Goal: Task Accomplishment & Management: Complete application form

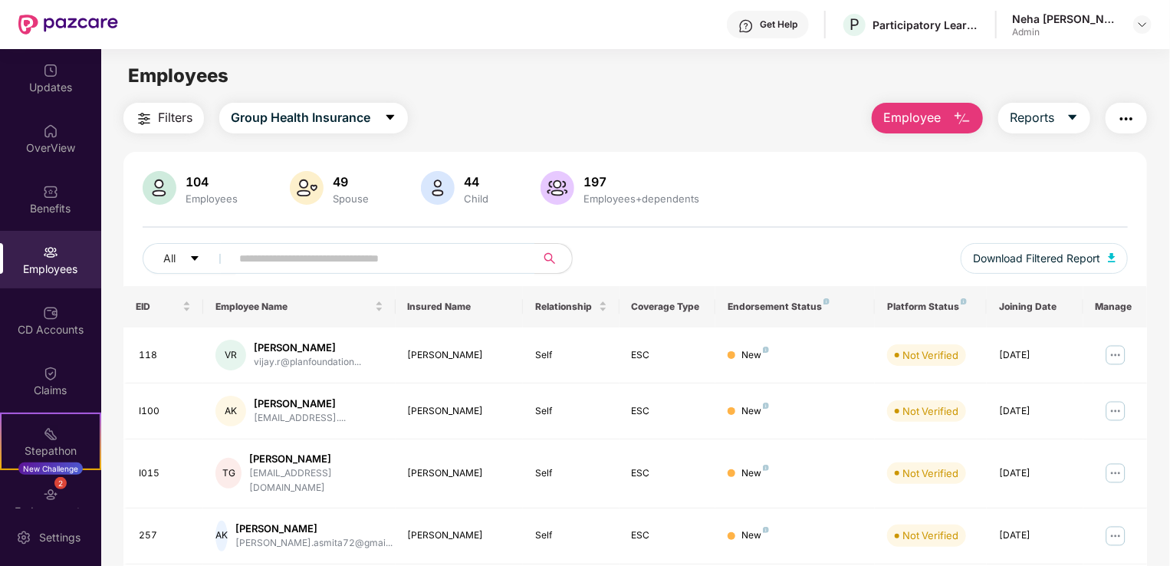
click at [629, 130] on div "Filters Group Health Insurance Employee Reports" at bounding box center [634, 118] width 1023 height 31
drag, startPoint x: 591, startPoint y: 105, endPoint x: 593, endPoint y: 152, distance: 46.8
click at [899, 120] on span "Employee" at bounding box center [911, 117] width 57 height 19
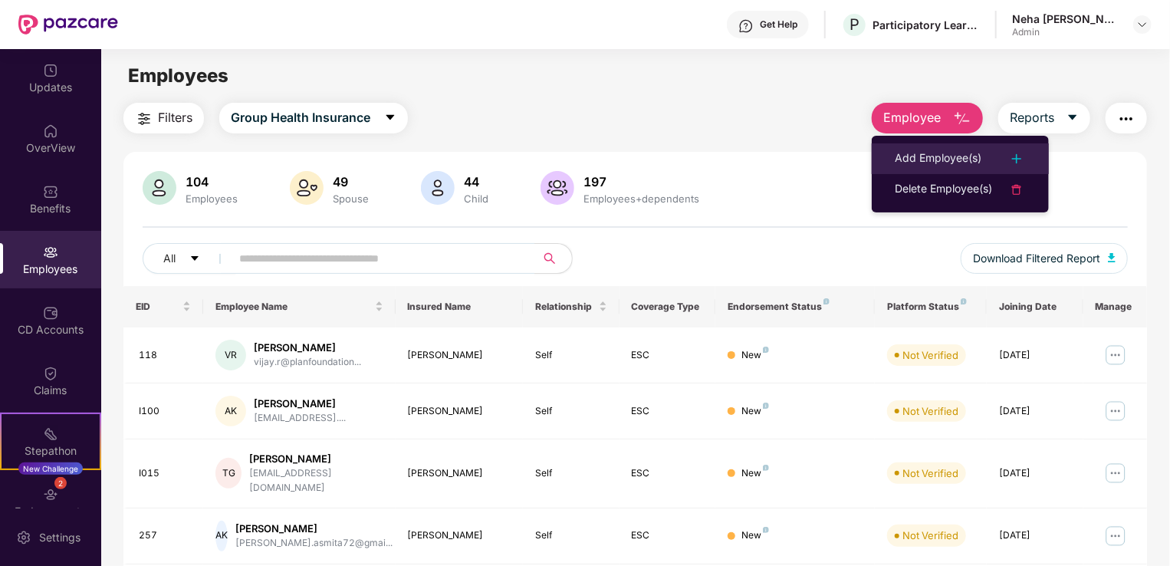
click at [971, 163] on div "Add Employee(s)" at bounding box center [938, 158] width 87 height 18
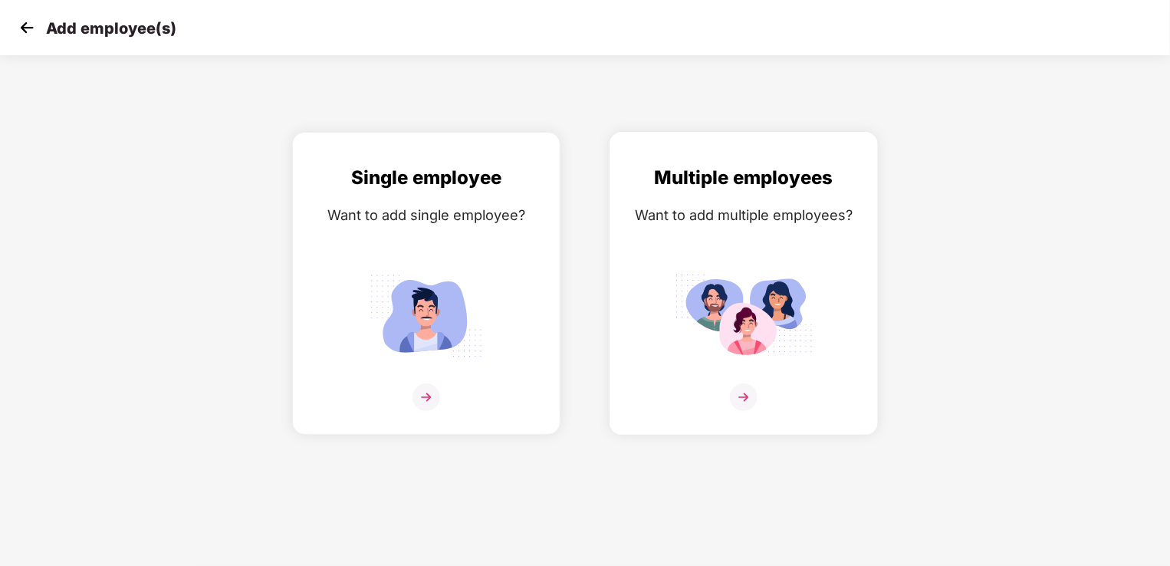
click at [739, 384] on img at bounding box center [744, 397] width 28 height 28
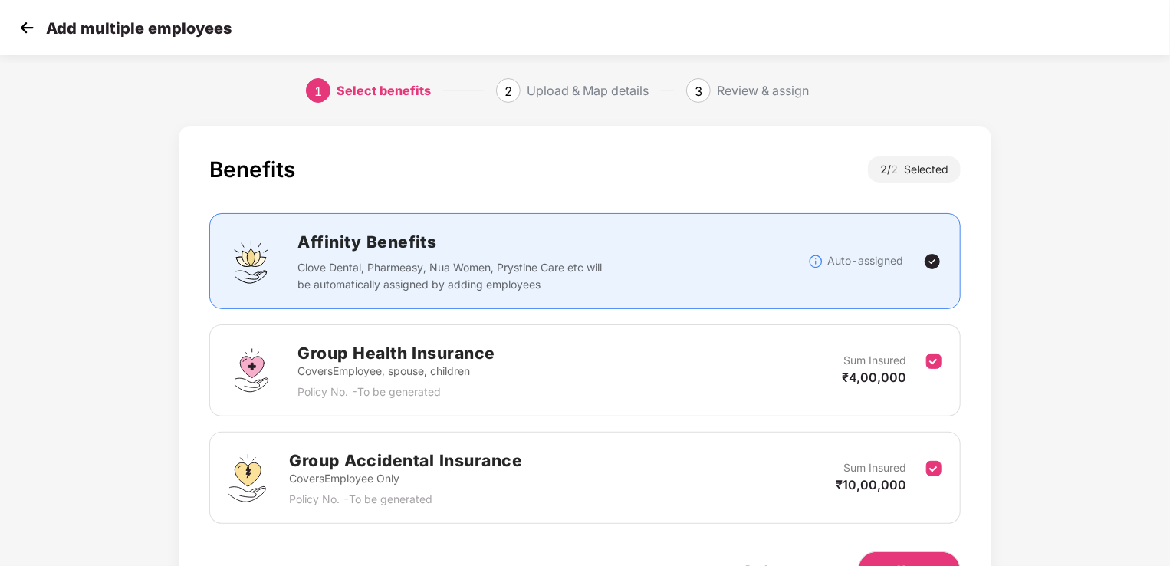
scroll to position [77, 0]
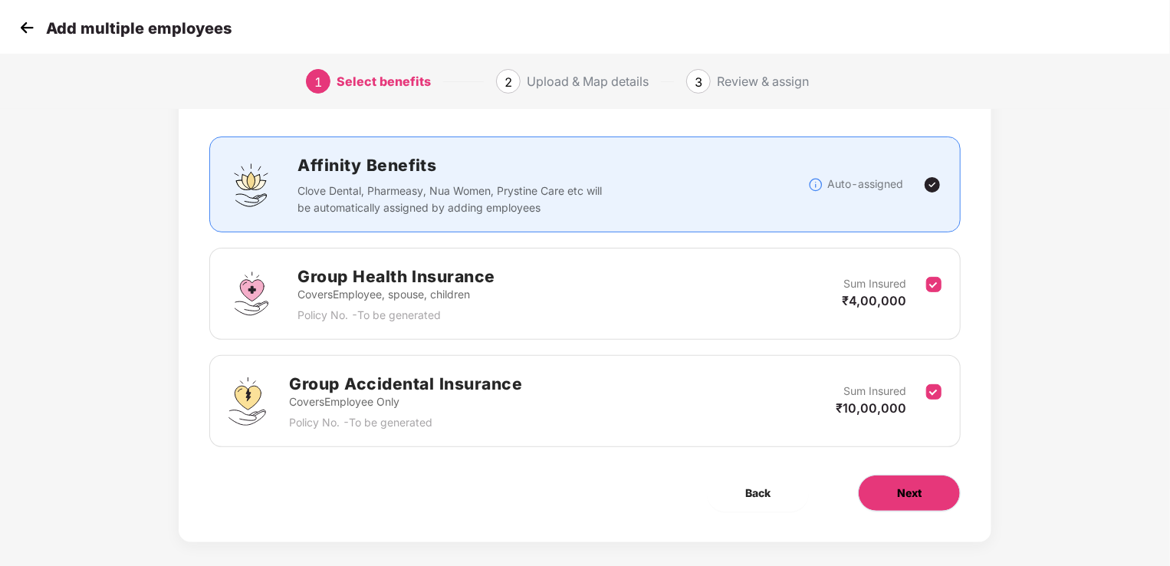
click at [905, 501] on button "Next" at bounding box center [909, 493] width 103 height 37
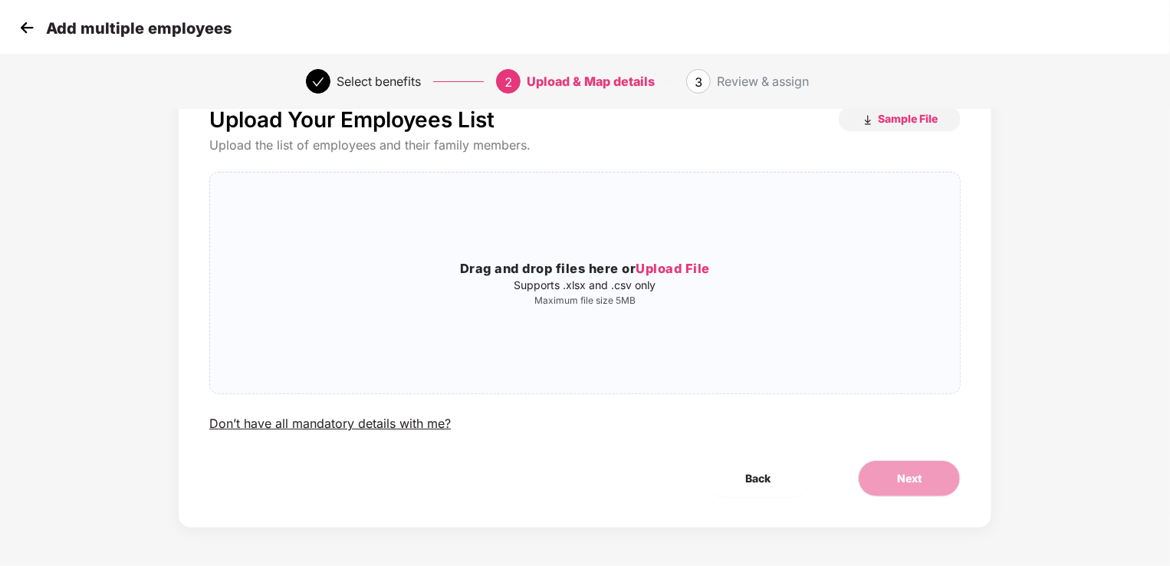
scroll to position [0, 0]
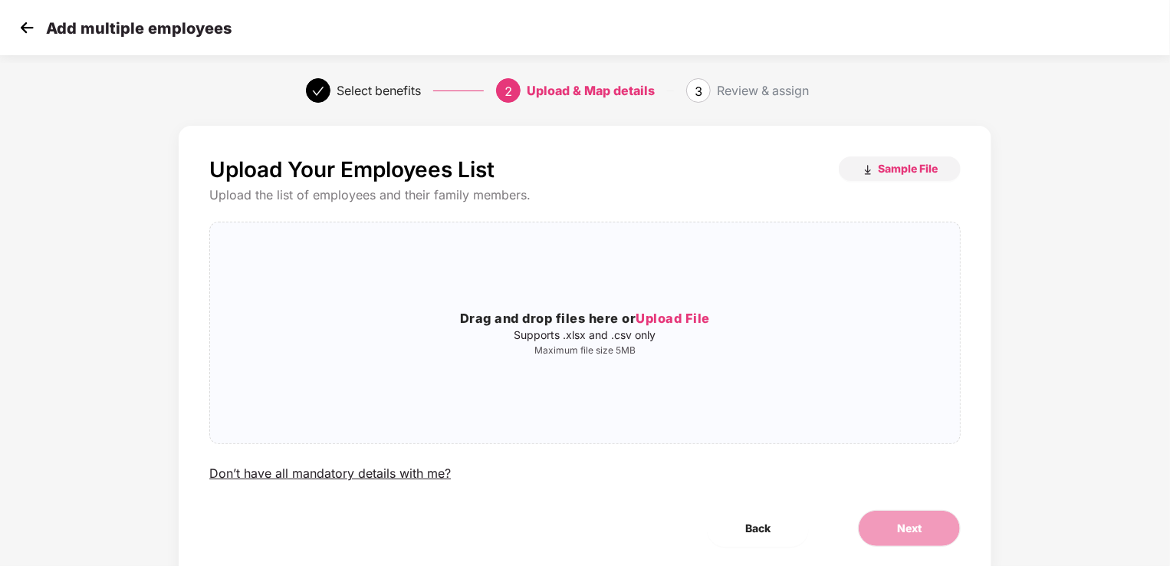
click at [889, 154] on div "Upload Your Employees List Sample File Upload the list of employees and their f…" at bounding box center [585, 352] width 813 height 452
click at [886, 173] on span "Sample File" at bounding box center [908, 168] width 60 height 15
click at [702, 319] on span "Upload File" at bounding box center [673, 317] width 74 height 15
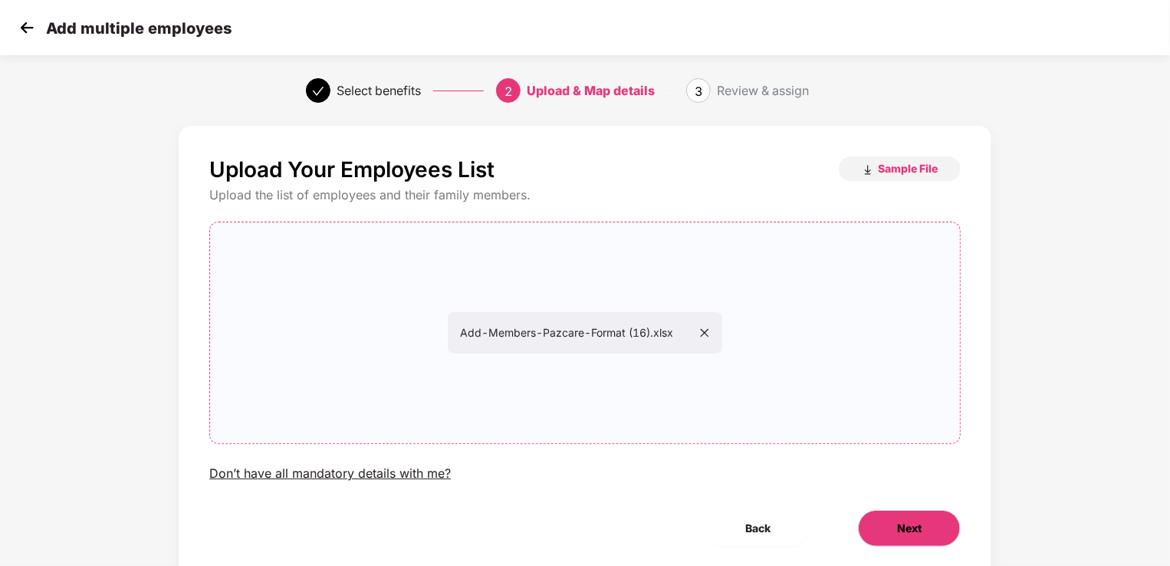
click at [905, 524] on span "Next" at bounding box center [909, 528] width 25 height 17
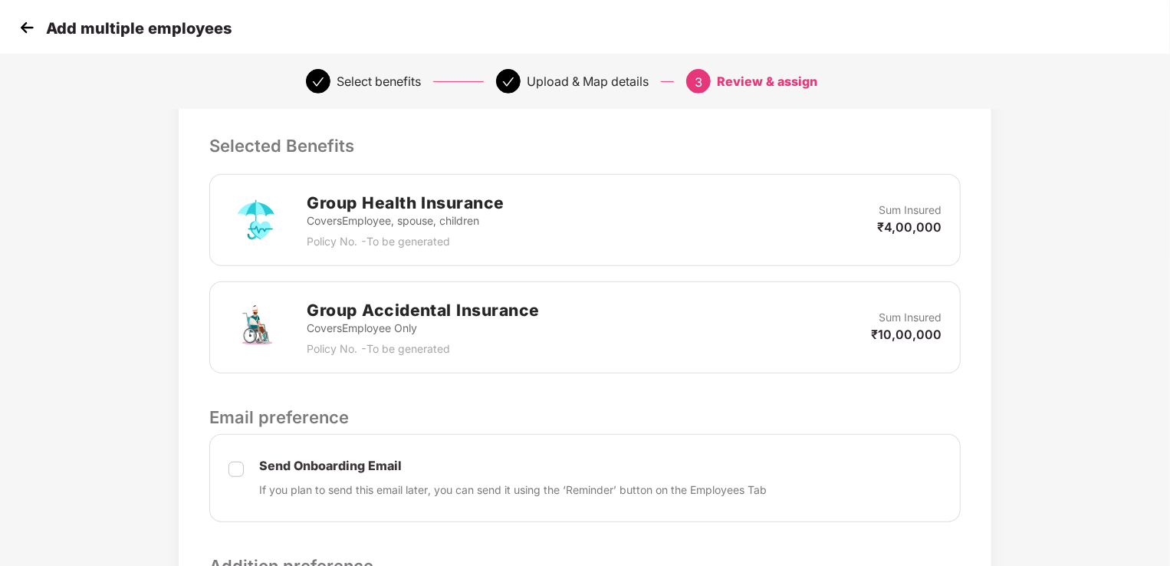
scroll to position [537, 0]
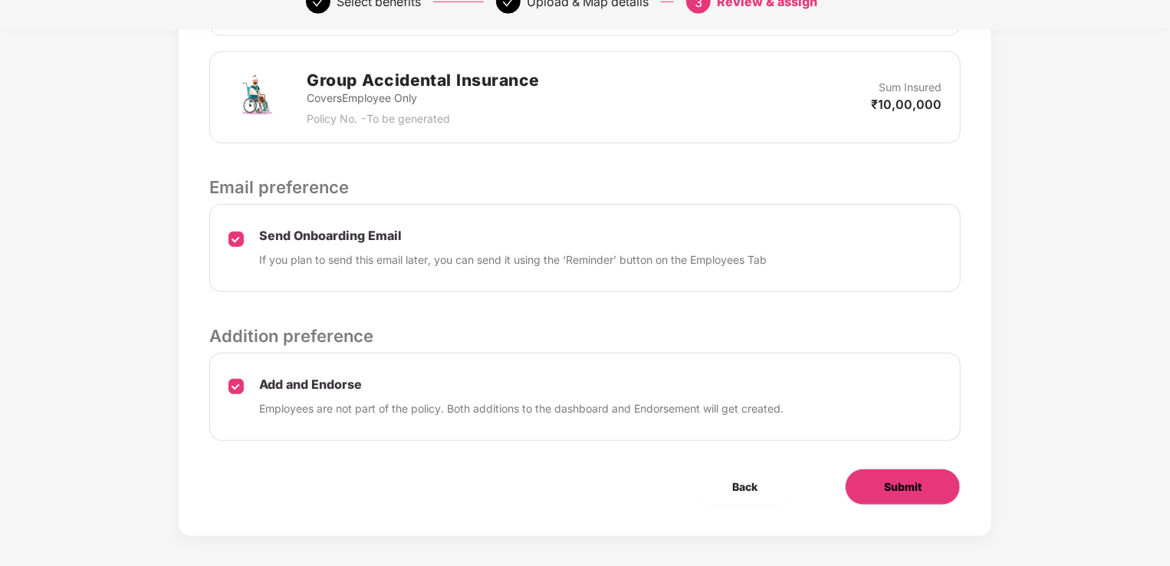
click at [914, 491] on span "Submit" at bounding box center [903, 486] width 38 height 17
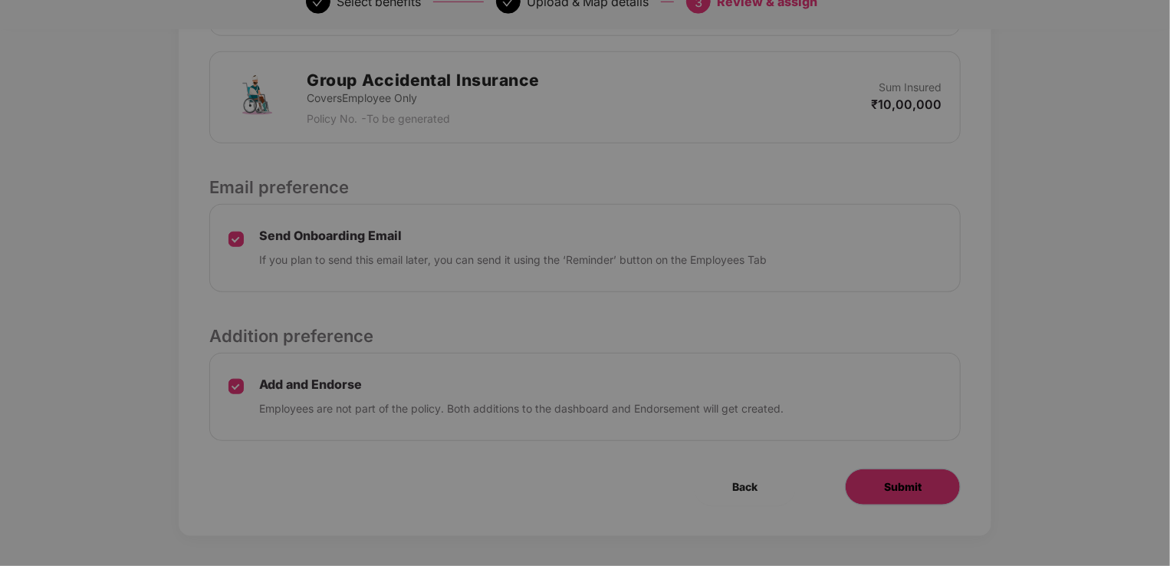
scroll to position [0, 0]
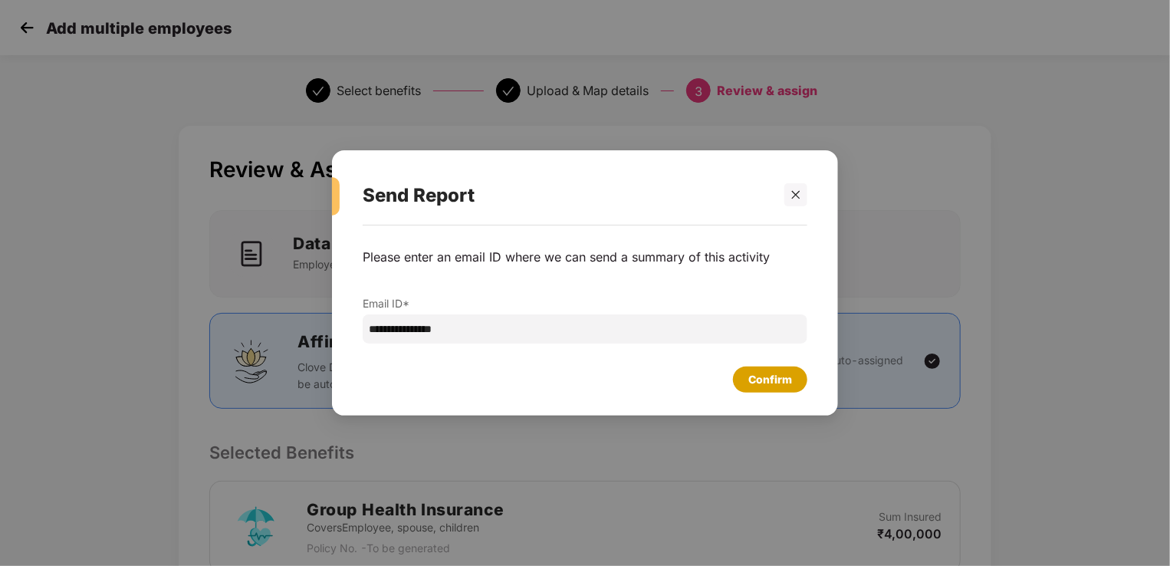
click at [782, 385] on div "Confirm" at bounding box center [770, 379] width 44 height 17
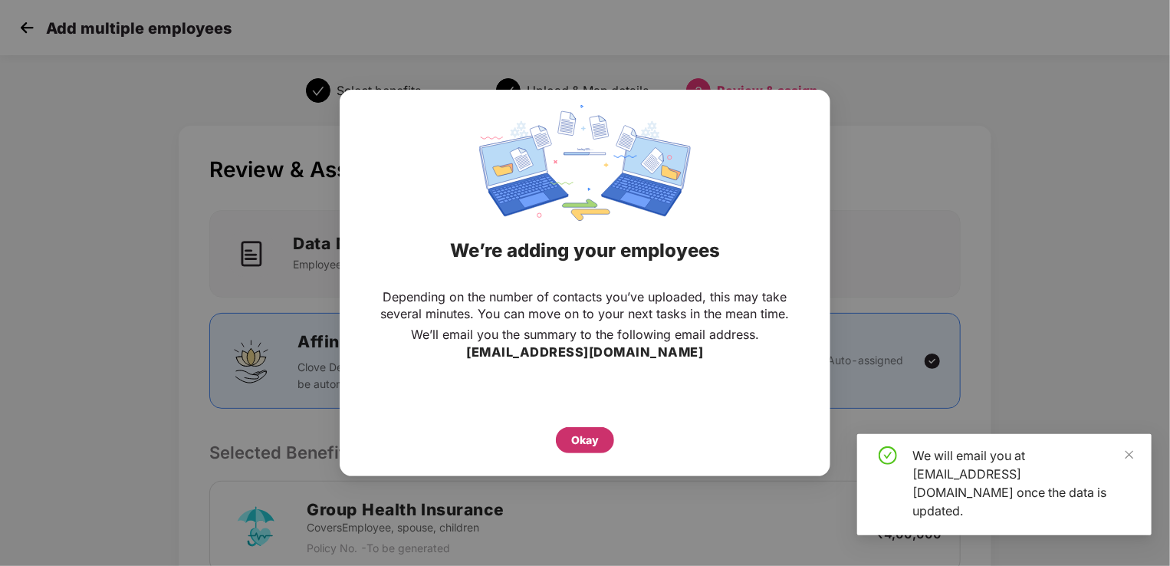
click at [594, 439] on div "Okay" at bounding box center [585, 440] width 28 height 17
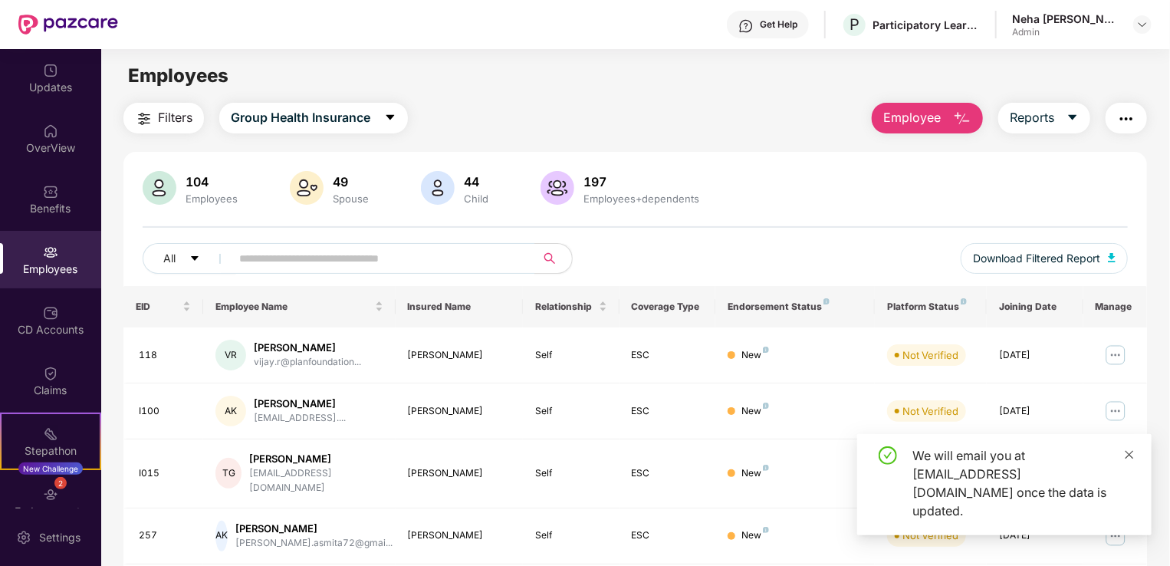
click at [1135, 460] on icon "close" at bounding box center [1129, 454] width 11 height 11
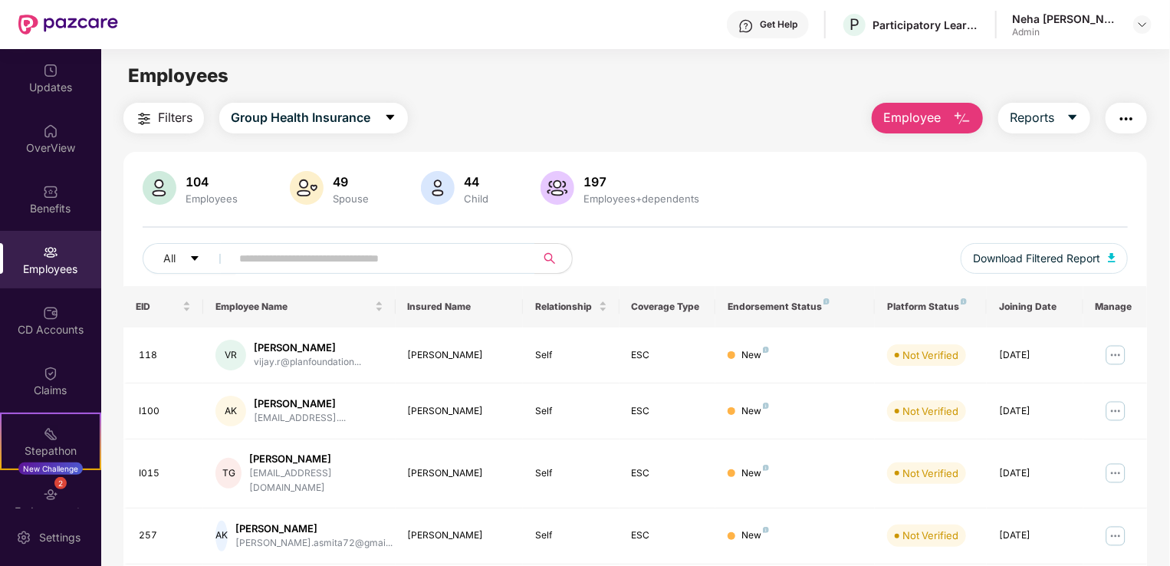
click at [902, 111] on span "Employee" at bounding box center [911, 117] width 57 height 19
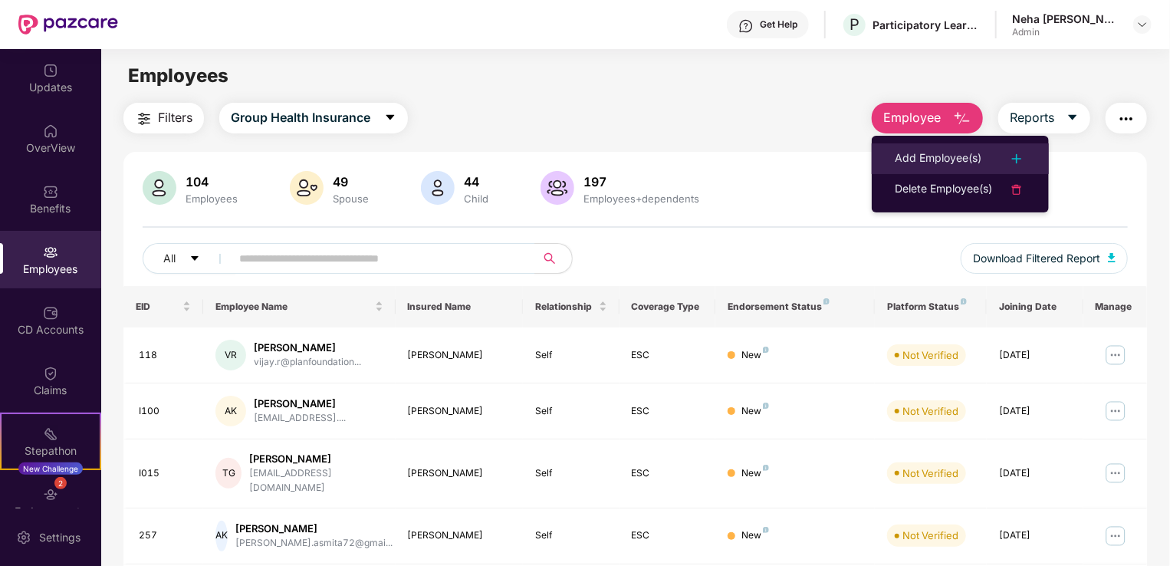
click at [917, 161] on div "Add Employee(s)" at bounding box center [938, 158] width 87 height 18
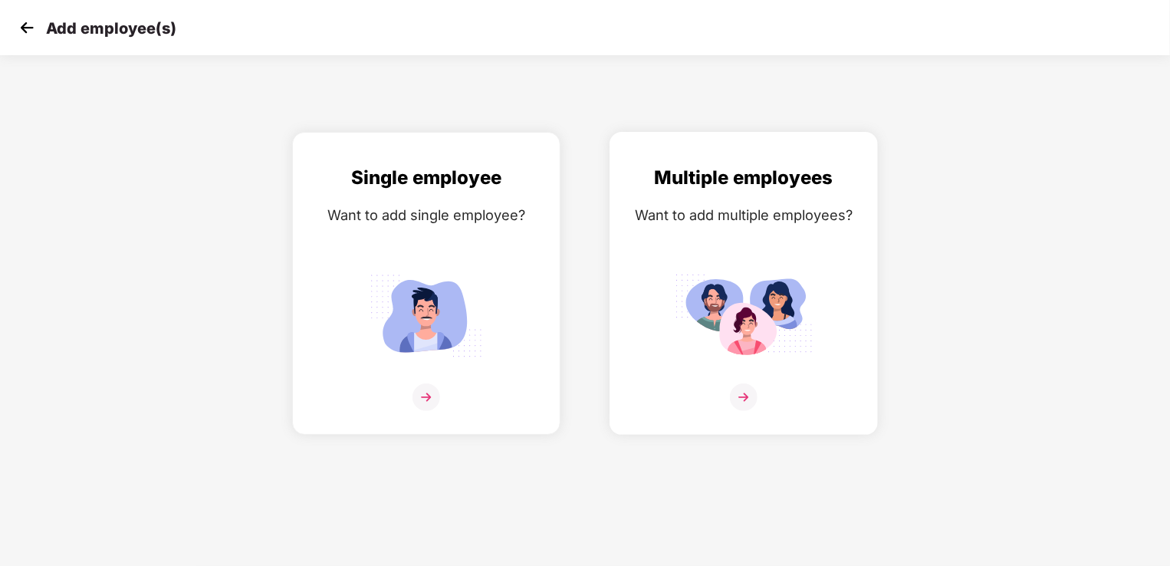
click at [744, 396] on img at bounding box center [744, 397] width 28 height 28
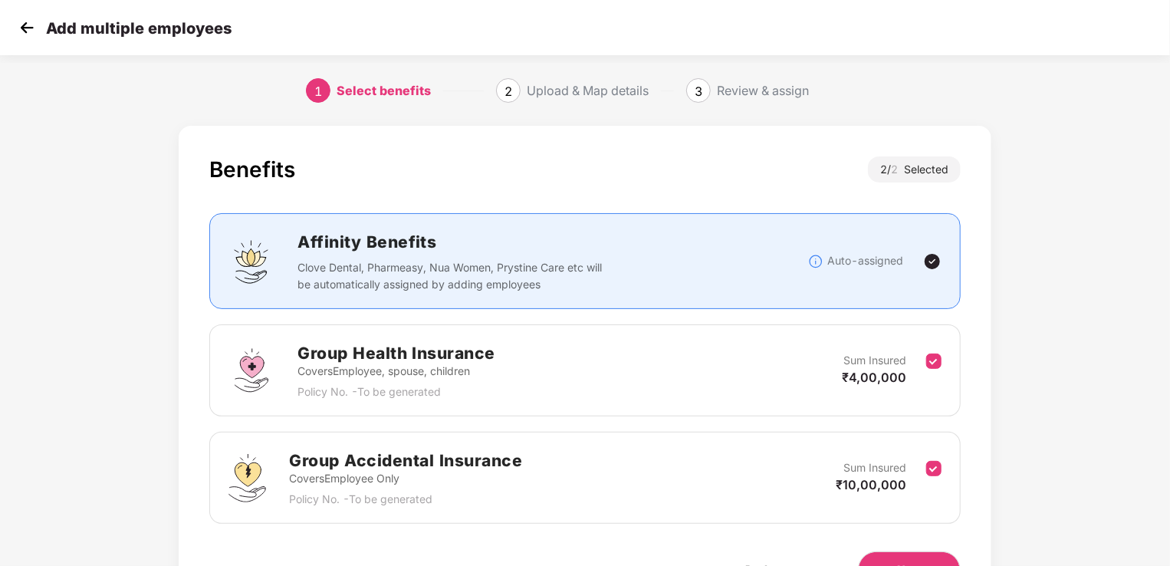
scroll to position [90, 0]
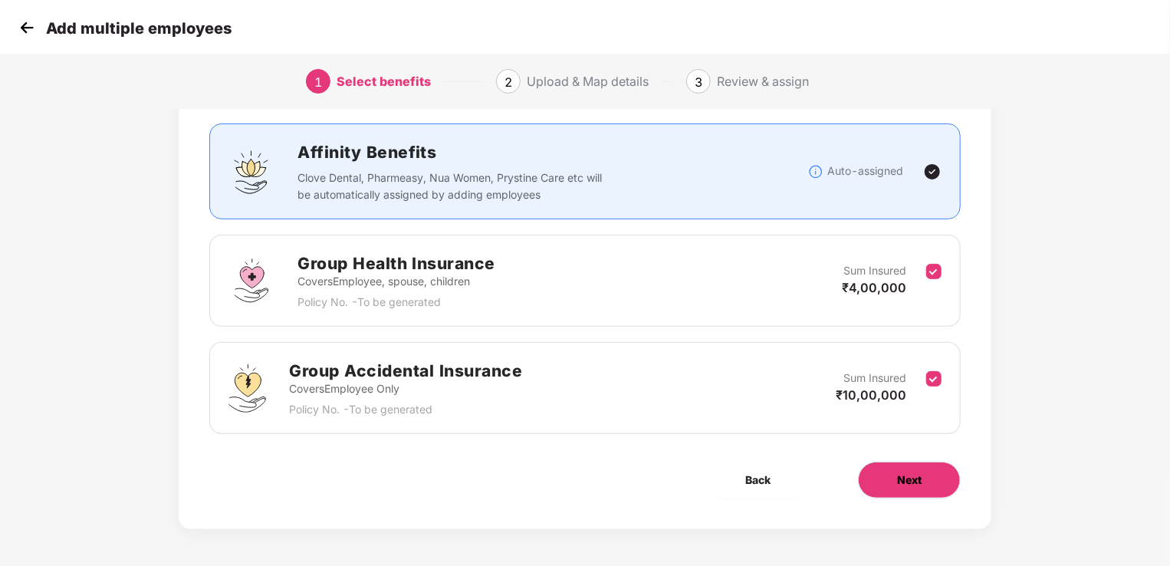
click at [883, 478] on button "Next" at bounding box center [909, 480] width 103 height 37
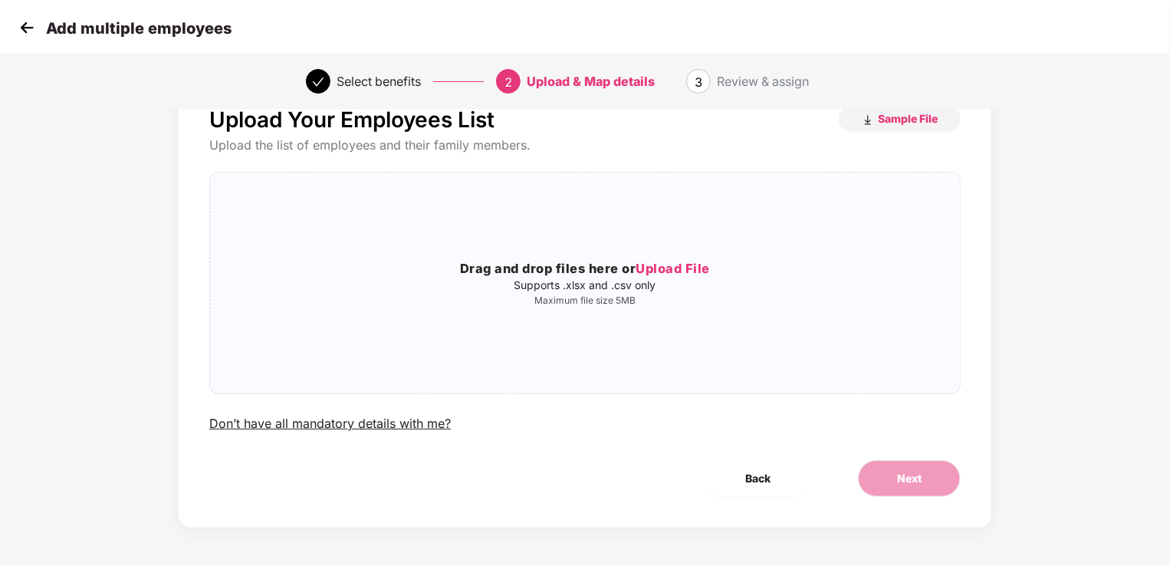
scroll to position [0, 0]
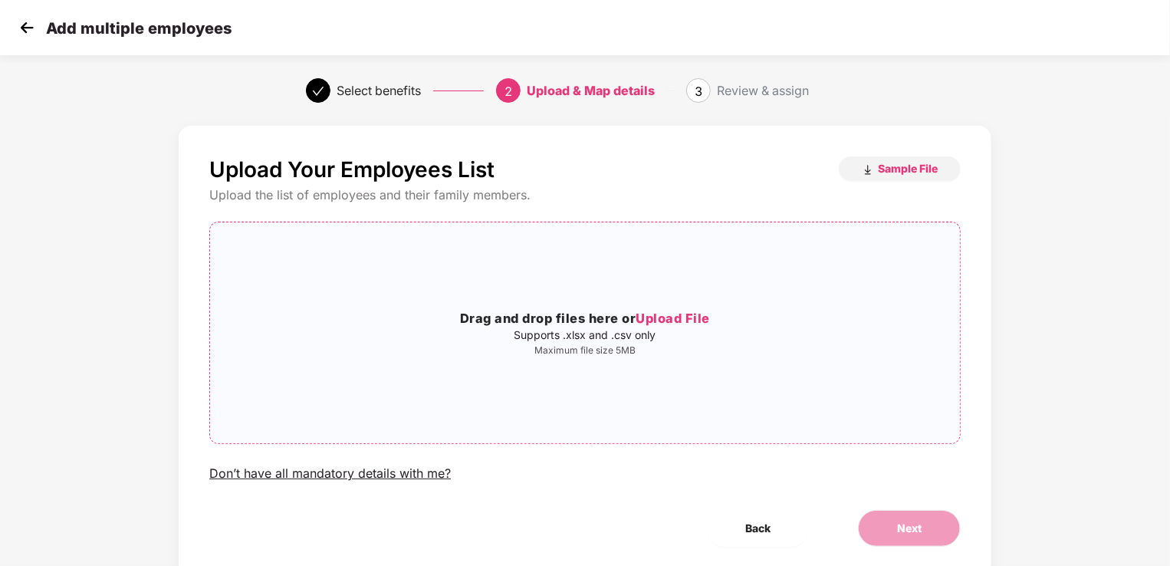
click at [708, 329] on p "Supports .xlsx and .csv only" at bounding box center [585, 335] width 750 height 12
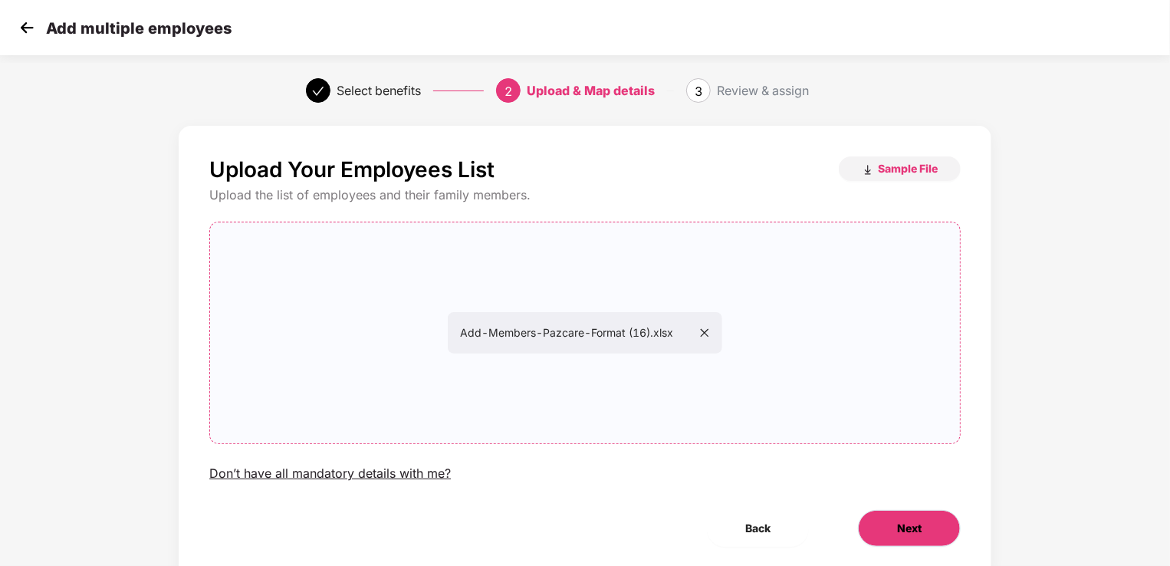
click at [905, 528] on span "Next" at bounding box center [909, 528] width 25 height 17
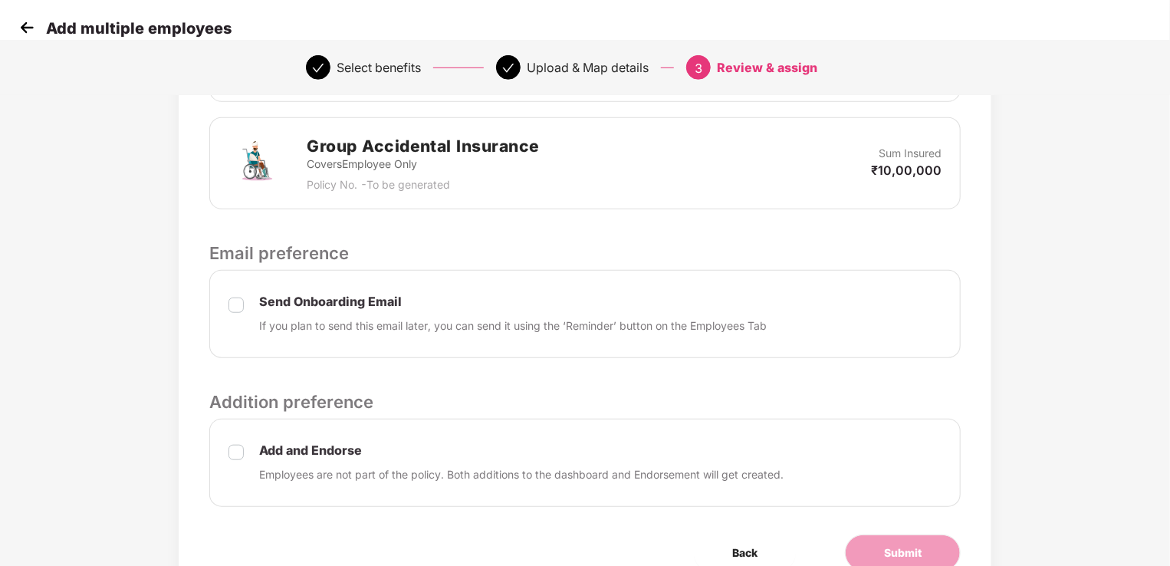
scroll to position [537, 0]
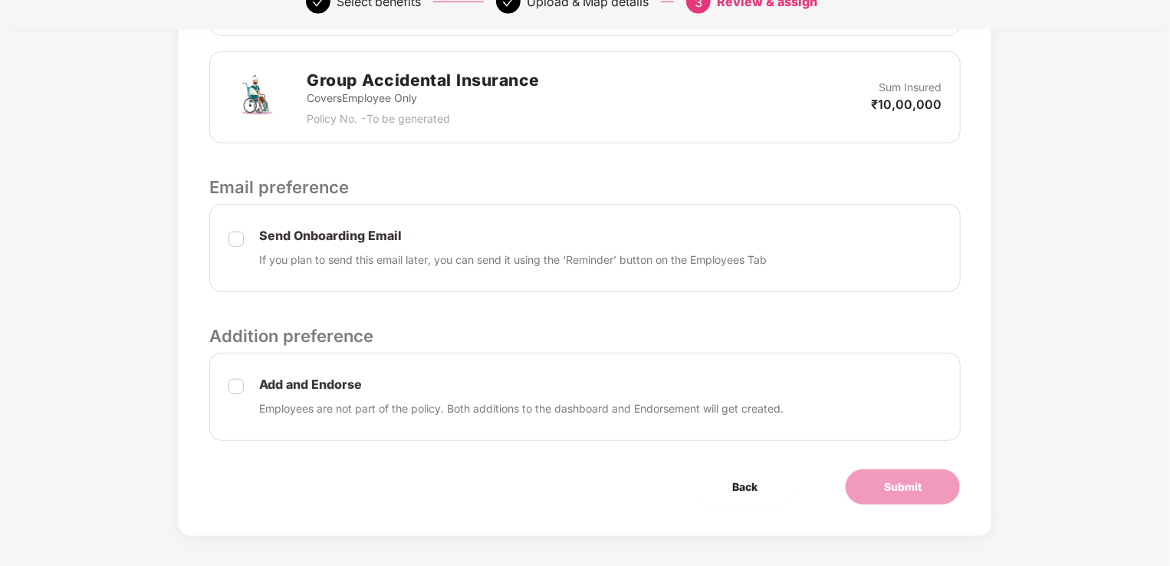
click at [314, 408] on p "Employees are not part of the policy. Both additions to the dashboard and Endor…" at bounding box center [521, 408] width 524 height 17
click at [894, 486] on span "Submit" at bounding box center [903, 486] width 38 height 17
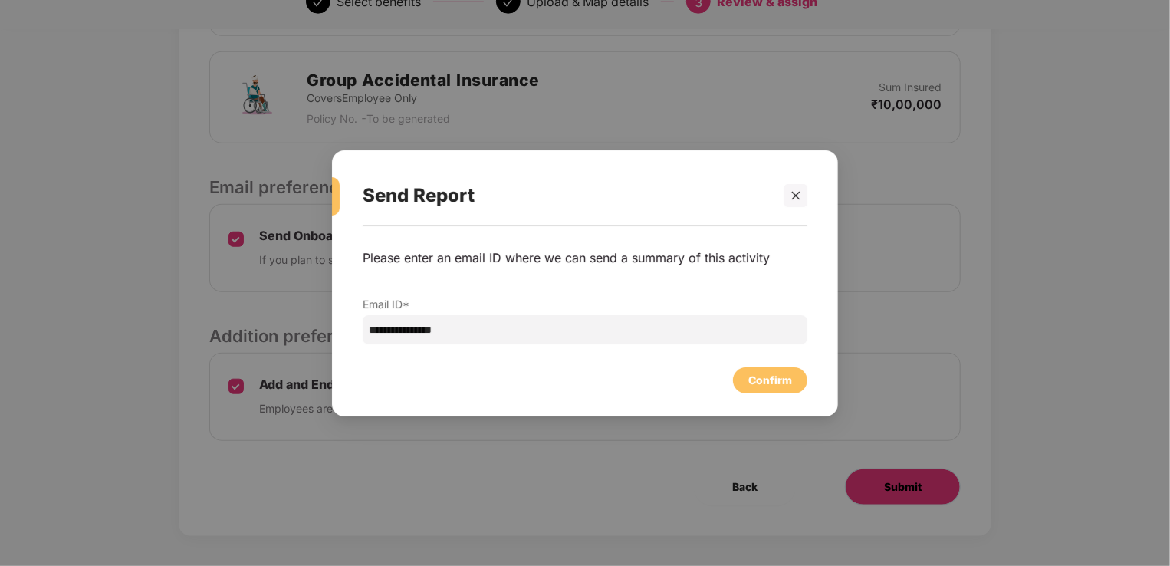
scroll to position [0, 0]
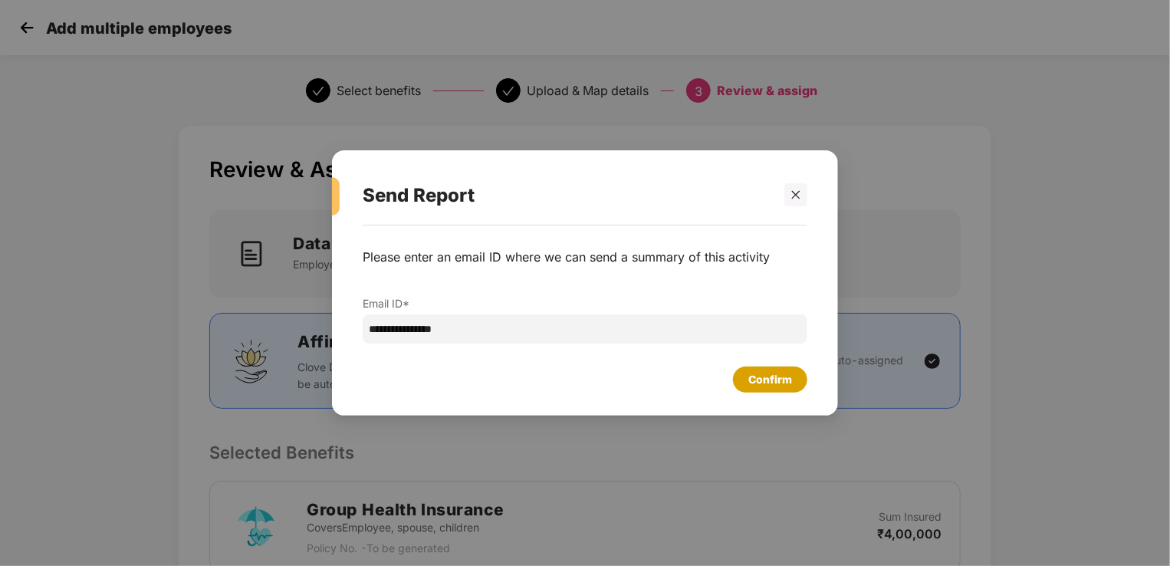
click at [777, 382] on div "Confirm" at bounding box center [770, 379] width 44 height 17
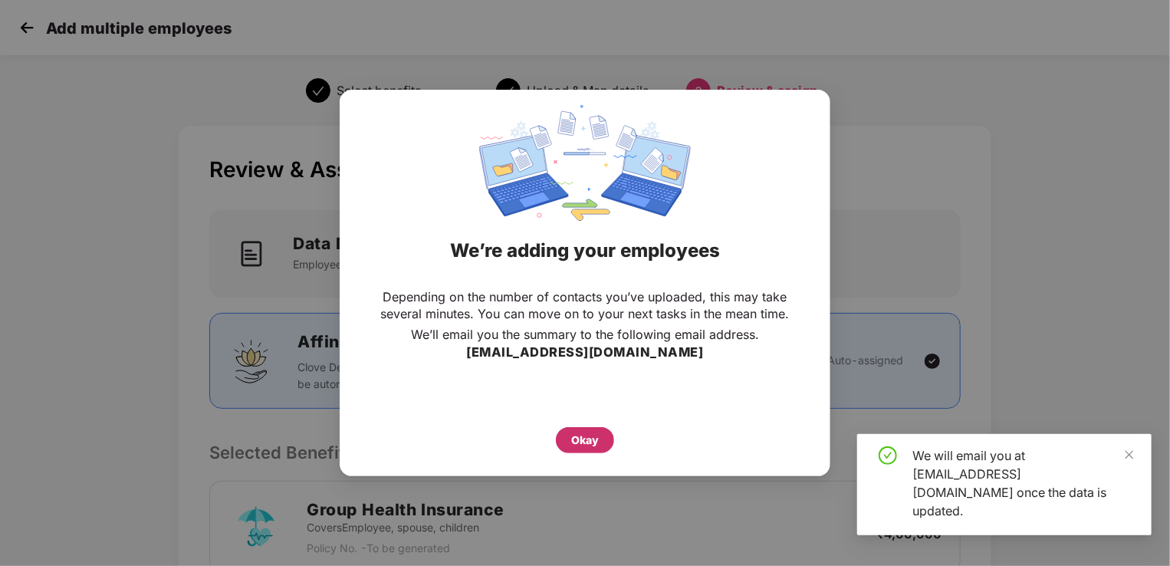
click at [594, 437] on div "Okay" at bounding box center [585, 440] width 28 height 17
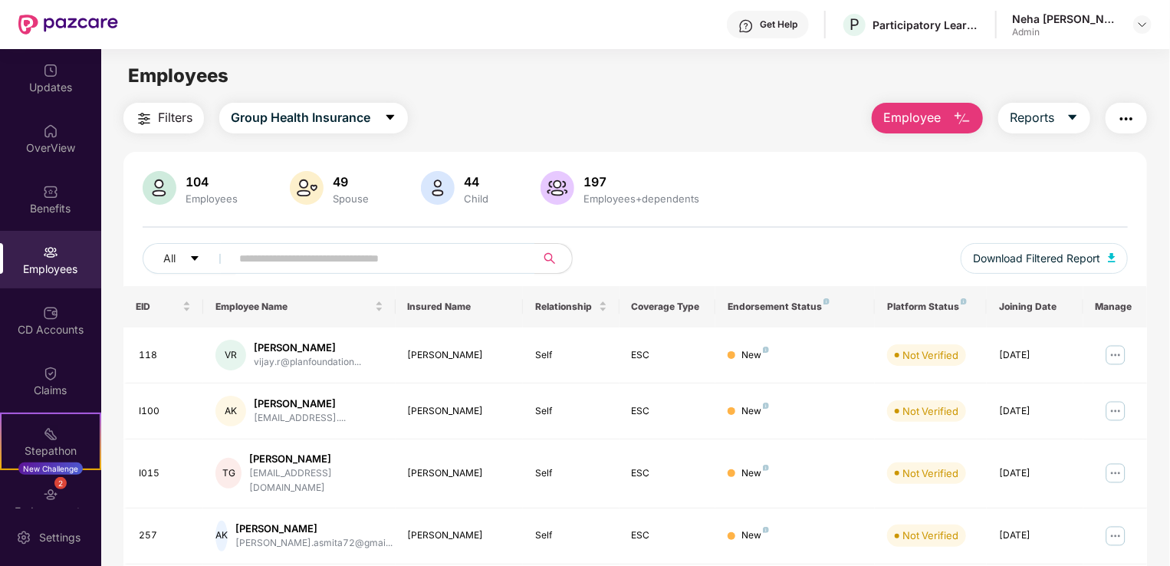
click at [905, 123] on span "Employee" at bounding box center [911, 117] width 57 height 19
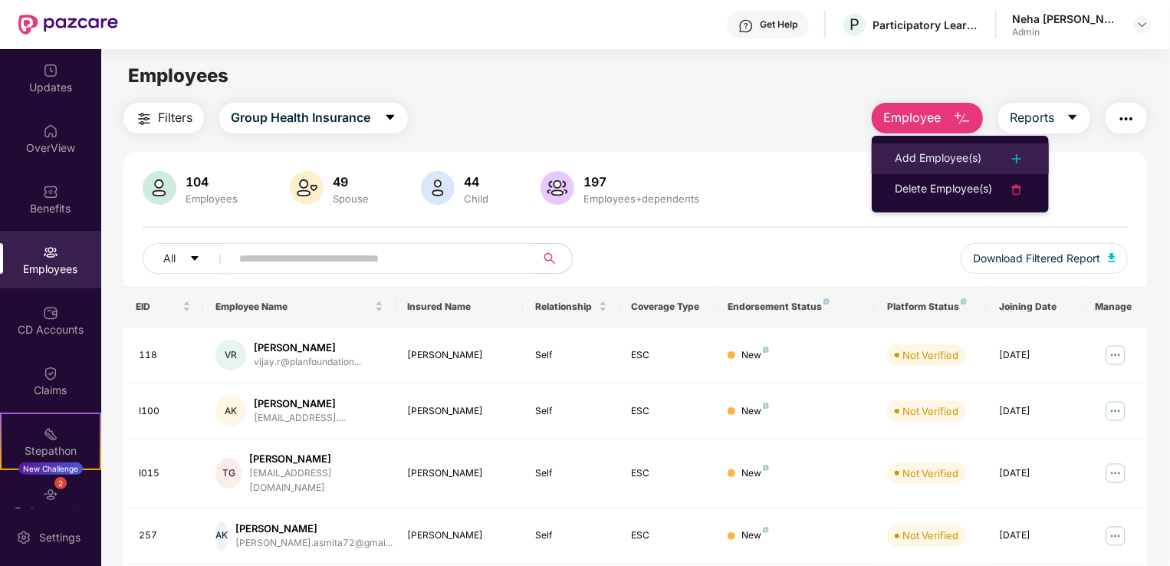
click at [902, 153] on div "Add Employee(s)" at bounding box center [938, 158] width 87 height 18
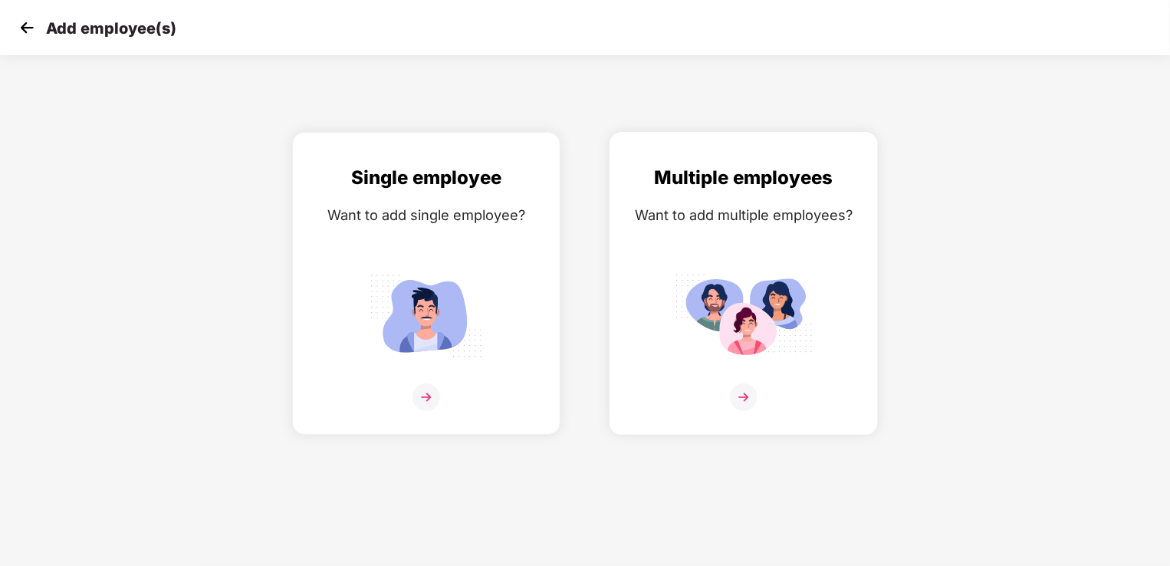
click at [734, 361] on img at bounding box center [744, 316] width 138 height 96
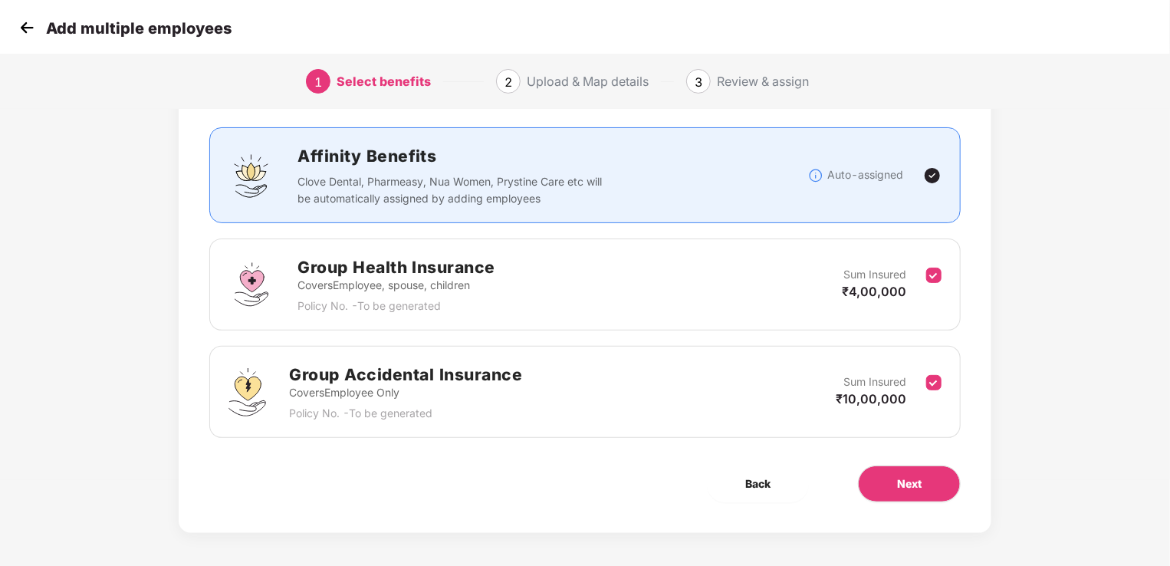
scroll to position [90, 0]
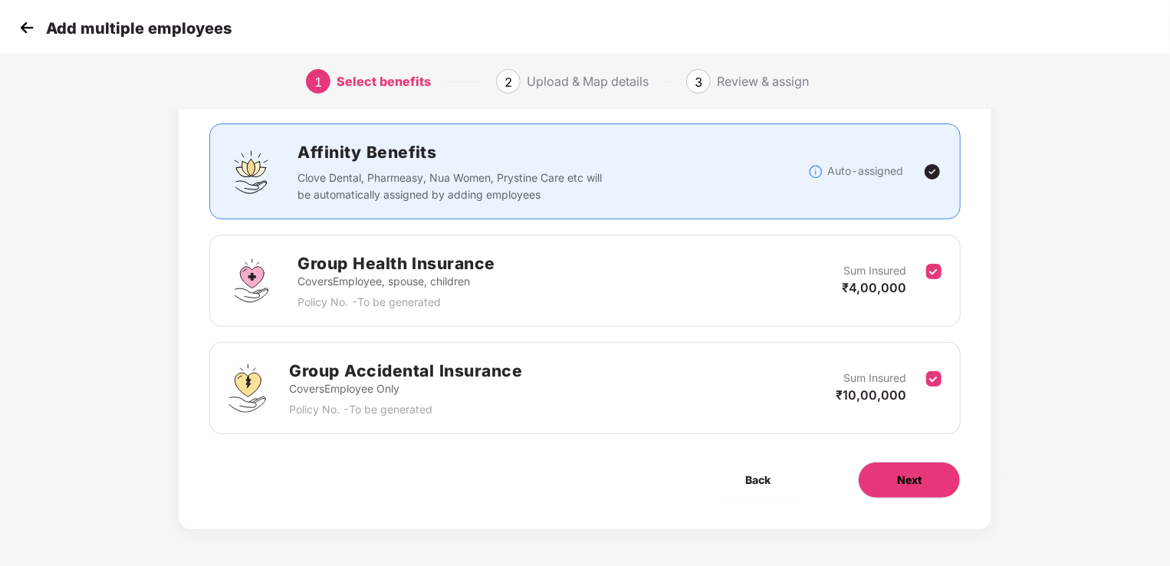
click at [889, 477] on button "Next" at bounding box center [909, 480] width 103 height 37
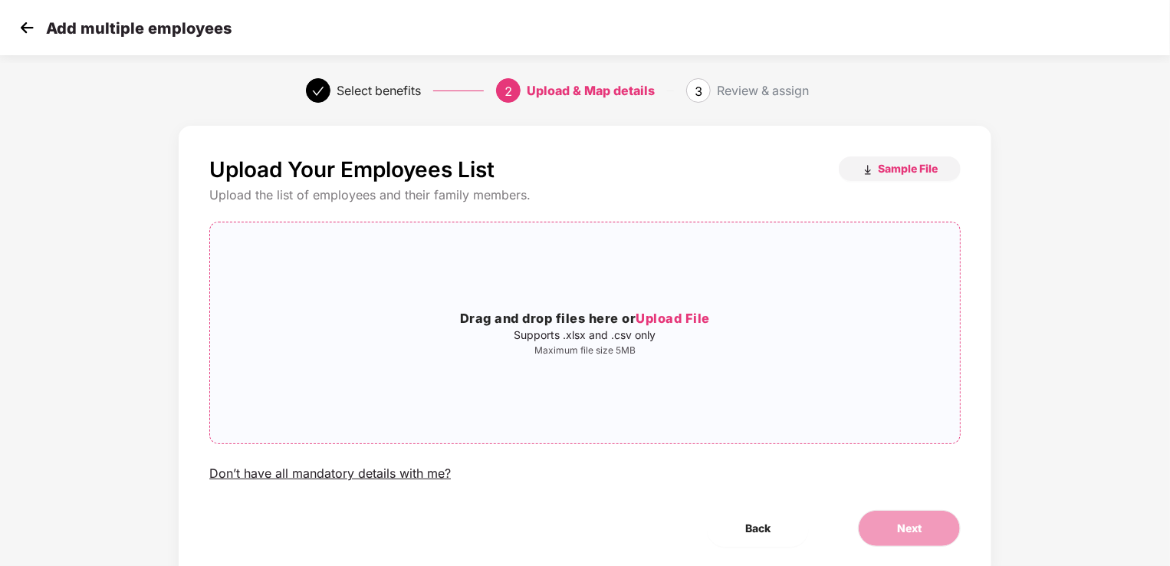
click at [687, 330] on p "Supports .xlsx and .csv only" at bounding box center [585, 335] width 750 height 12
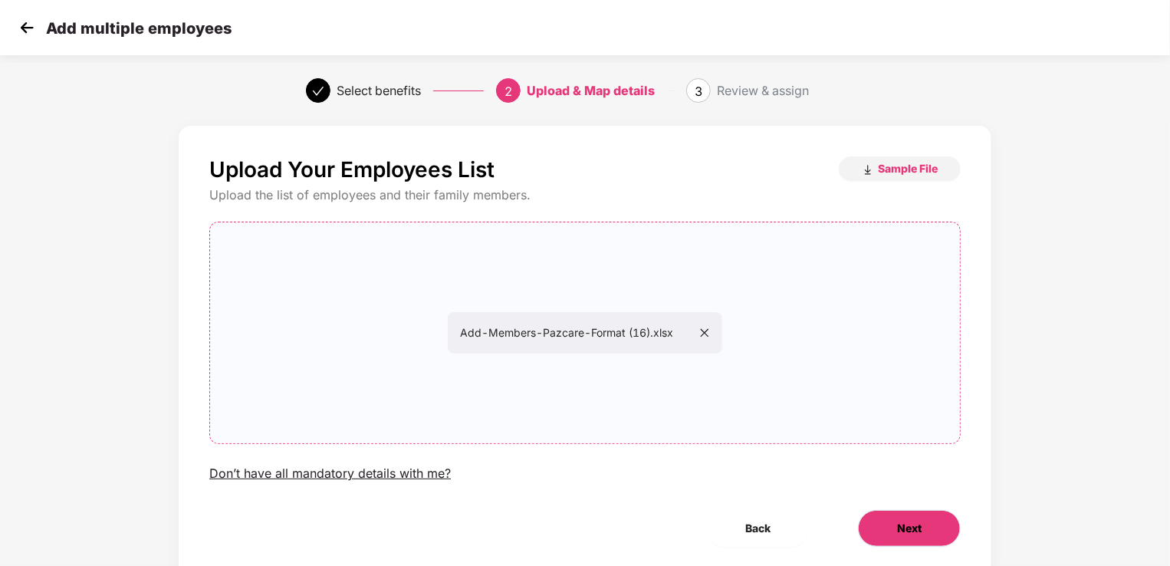
click at [914, 532] on span "Next" at bounding box center [909, 528] width 25 height 17
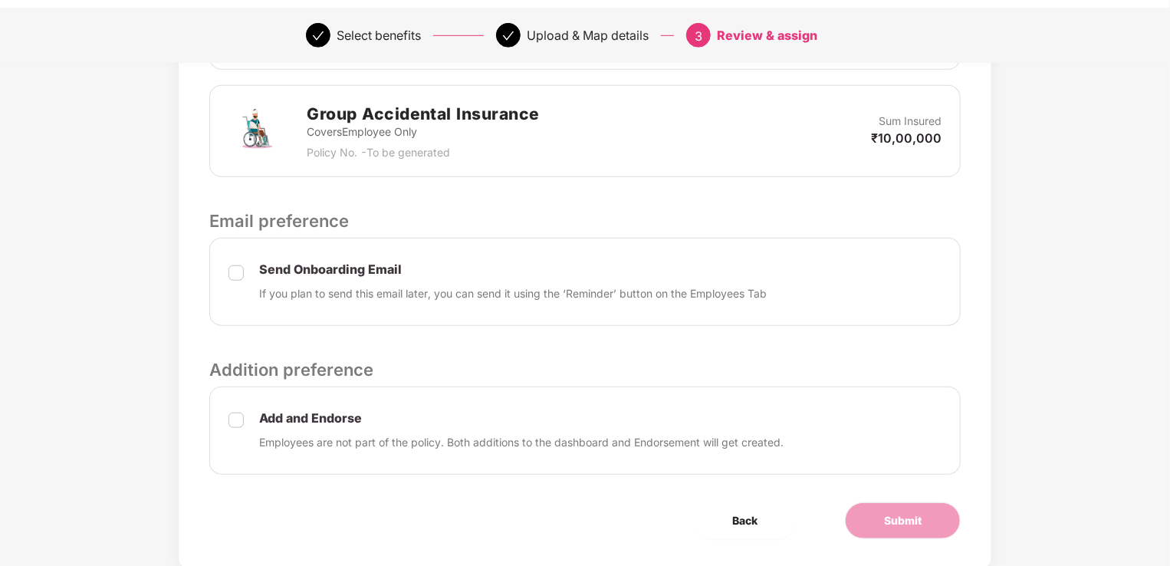
scroll to position [543, 0]
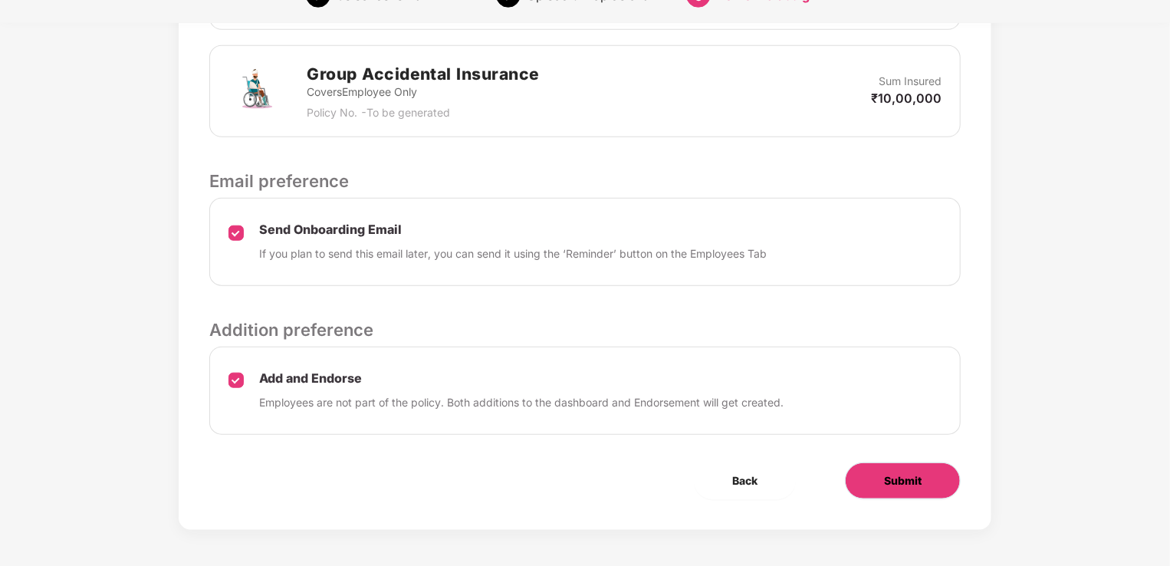
click at [894, 478] on span "Submit" at bounding box center [903, 480] width 38 height 17
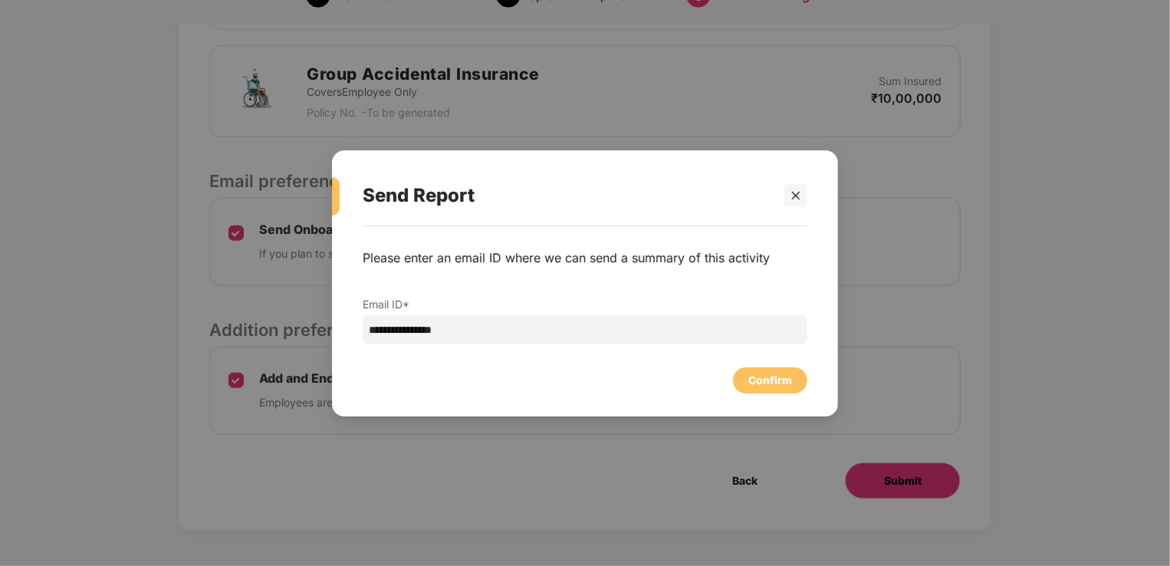
scroll to position [0, 0]
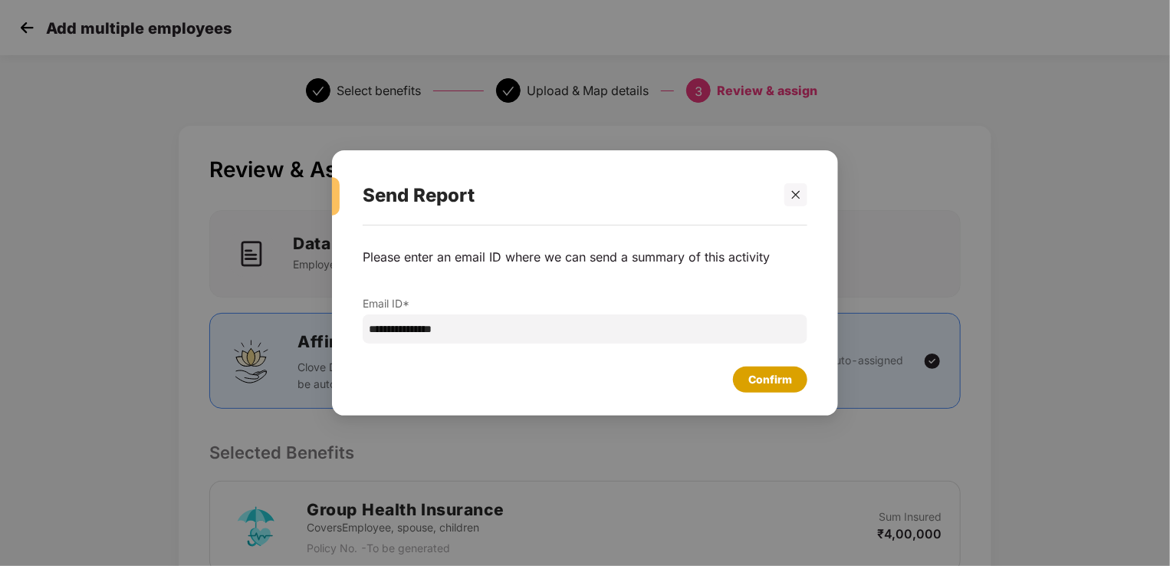
click at [775, 367] on div "Confirm" at bounding box center [770, 379] width 74 height 26
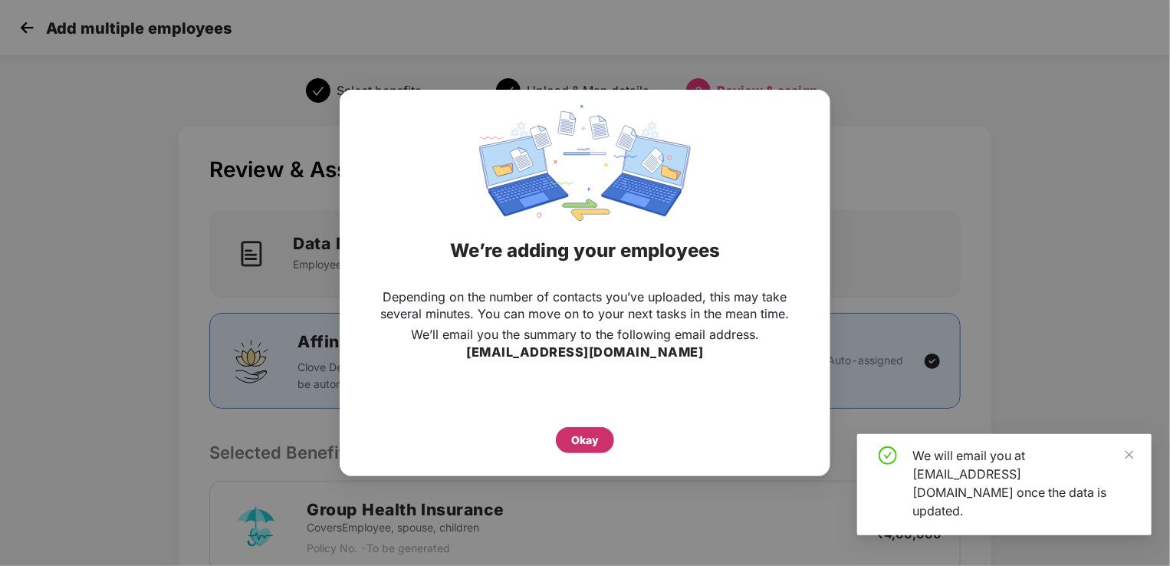
click at [573, 434] on div "Okay" at bounding box center [585, 440] width 28 height 17
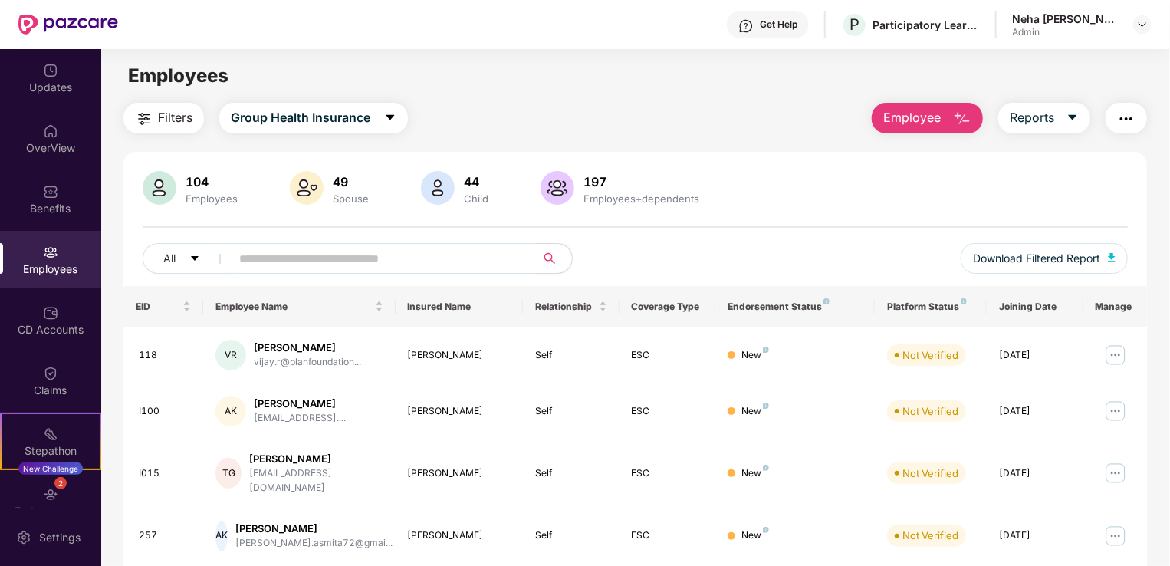
click at [279, 256] on input "text" at bounding box center [376, 258] width 275 height 23
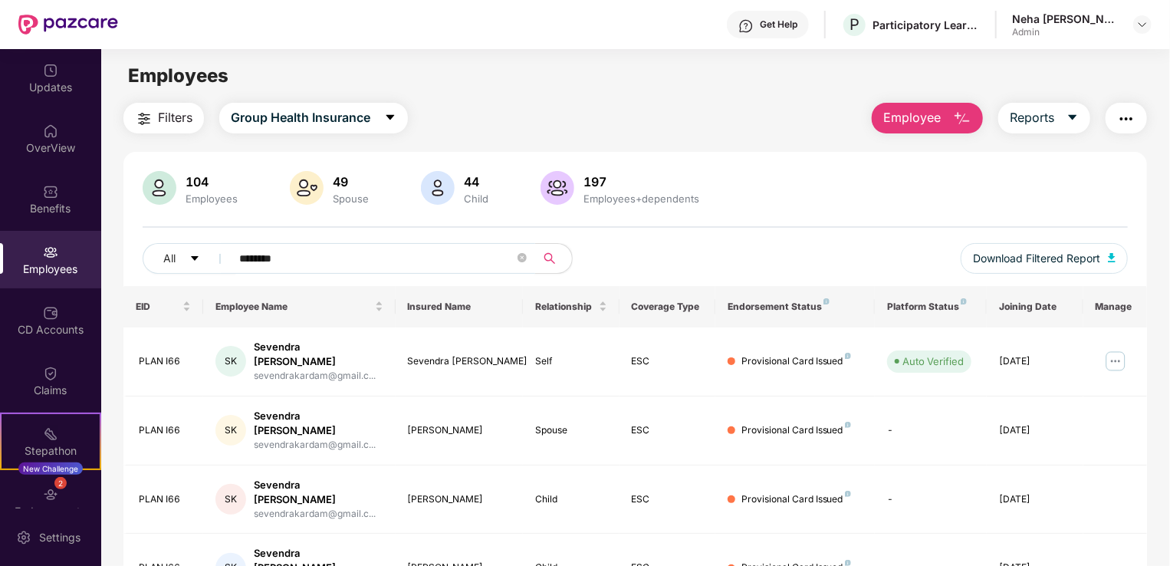
type input "********"
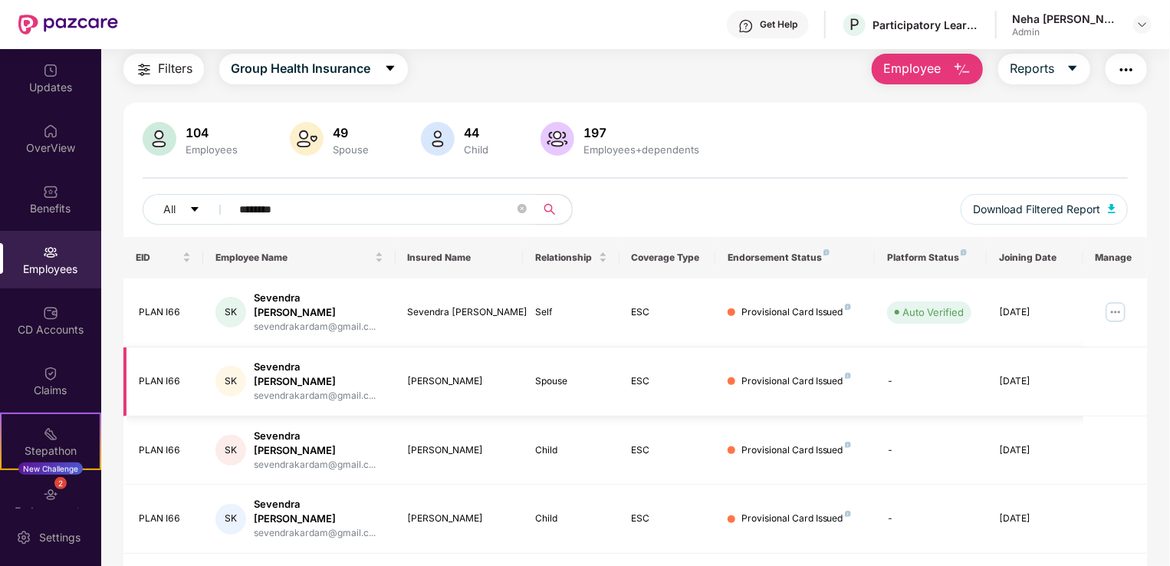
scroll to position [49, 0]
